Goal: Check status: Check status

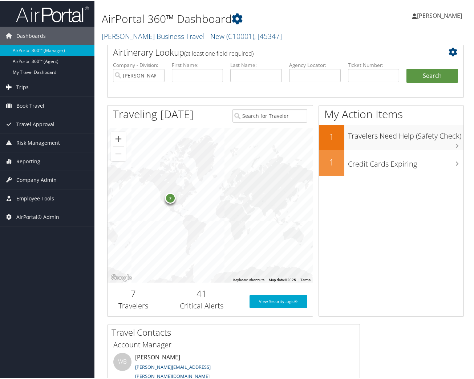
click at [25, 82] on span "Trips" at bounding box center [22, 86] width 12 height 18
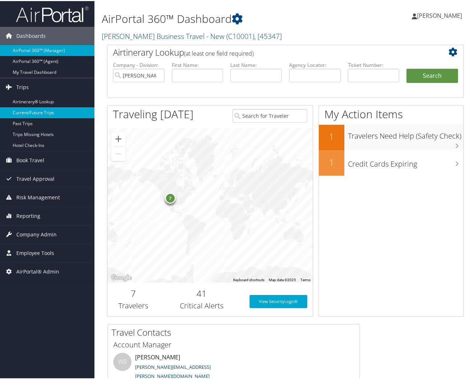
click at [28, 108] on link "Current/Future Trips" at bounding box center [47, 111] width 94 height 11
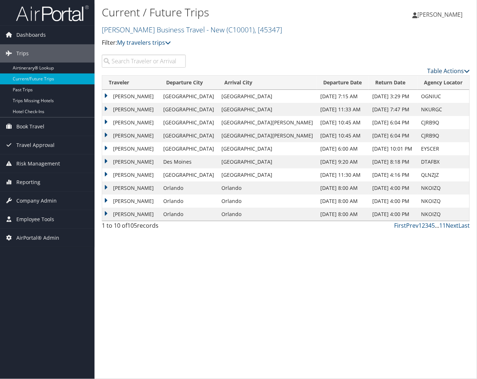
click at [454, 70] on link "Table Actions" at bounding box center [448, 71] width 43 height 8
click at [438, 95] on link "Column Visibility" at bounding box center [419, 94] width 96 height 12
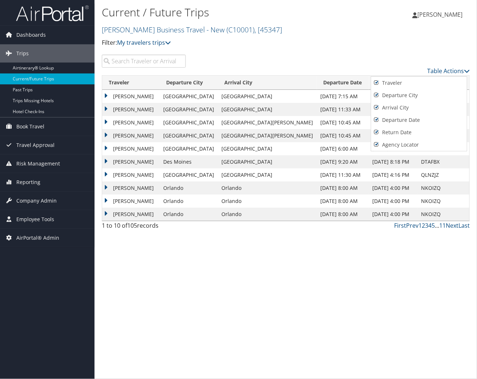
click at [447, 70] on div at bounding box center [238, 189] width 477 height 379
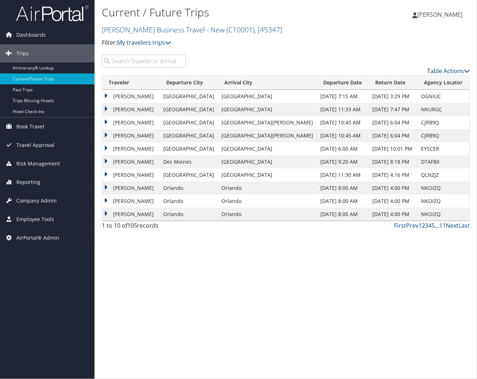
click at [445, 73] on link "Table Actions" at bounding box center [448, 71] width 43 height 8
click at [414, 115] on div at bounding box center [238, 189] width 477 height 379
click at [443, 71] on link "Table Actions" at bounding box center [448, 71] width 43 height 8
click at [414, 106] on link "Page Length" at bounding box center [419, 107] width 96 height 12
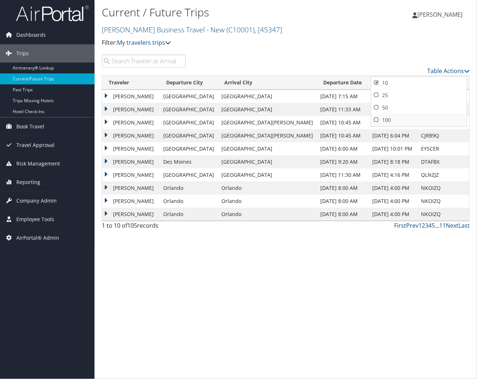
click at [400, 120] on link "100" at bounding box center [419, 120] width 96 height 12
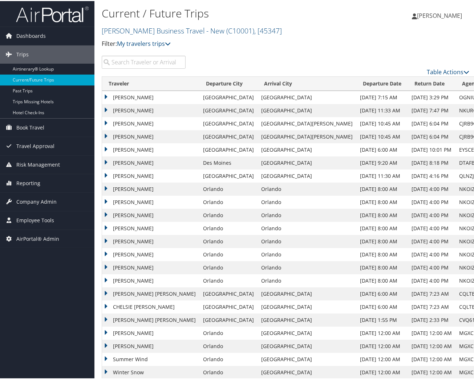
click at [141, 59] on input "search" at bounding box center [144, 61] width 84 height 13
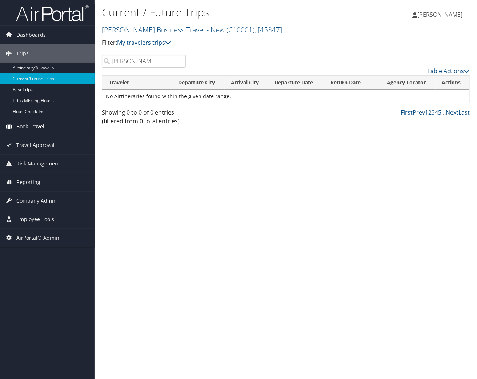
type input "[PERSON_NAME]"
click at [112, 375] on div "Current / Future Trips [PERSON_NAME] Business Travel - New ( C10001 ) , [ 45347…" at bounding box center [285, 189] width 382 height 379
